Goal: Book appointment/travel/reservation

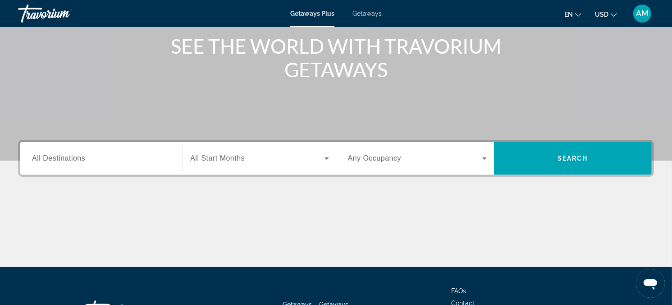
scroll to position [135, 0]
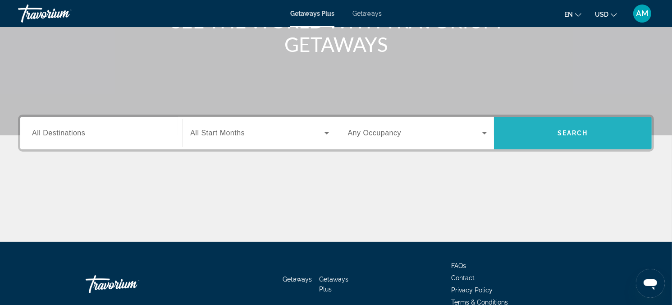
click at [577, 134] on span "Search" at bounding box center [573, 132] width 31 height 7
